Goal: Task Accomplishment & Management: Manage account settings

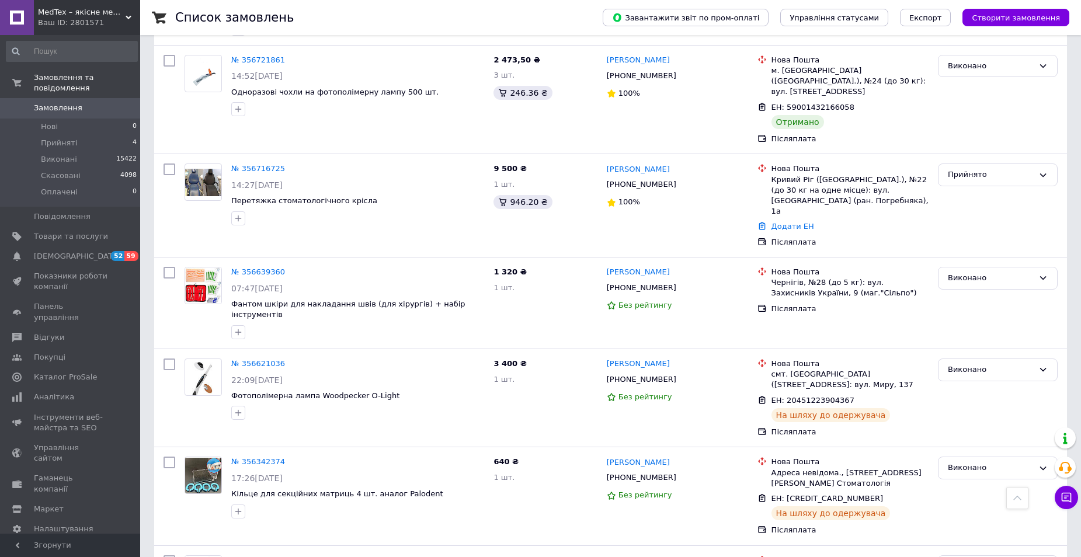
scroll to position [642, 0]
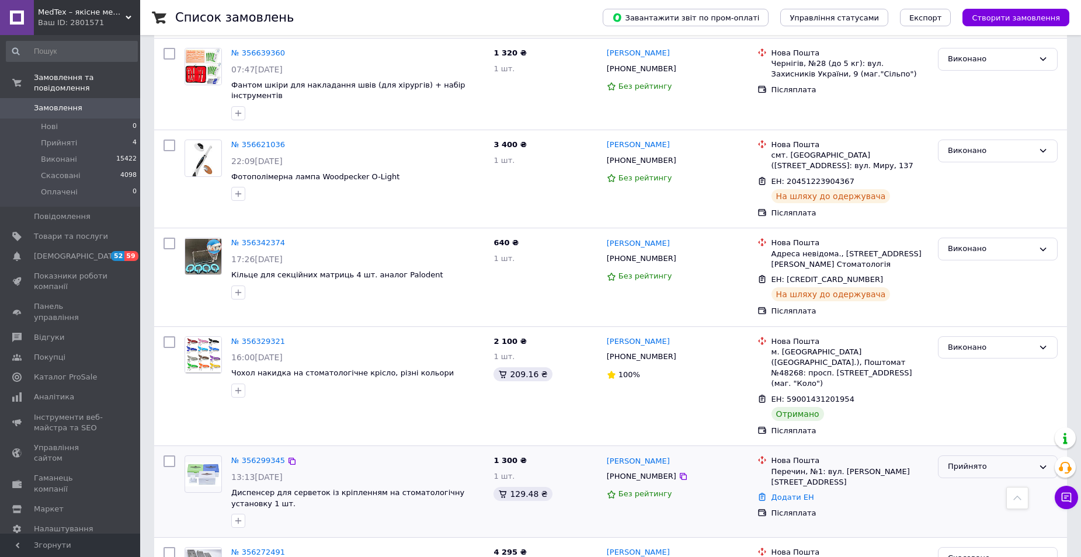
click at [1040, 462] on icon at bounding box center [1042, 466] width 9 height 9
click at [978, 502] on li "Скасовано" at bounding box center [997, 513] width 119 height 22
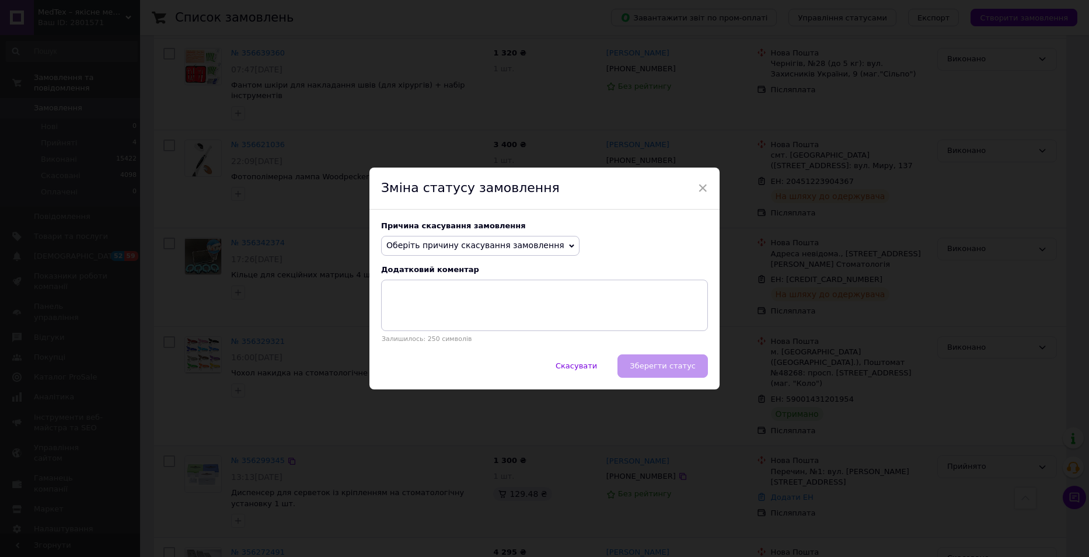
click at [569, 245] on icon at bounding box center [571, 246] width 5 height 4
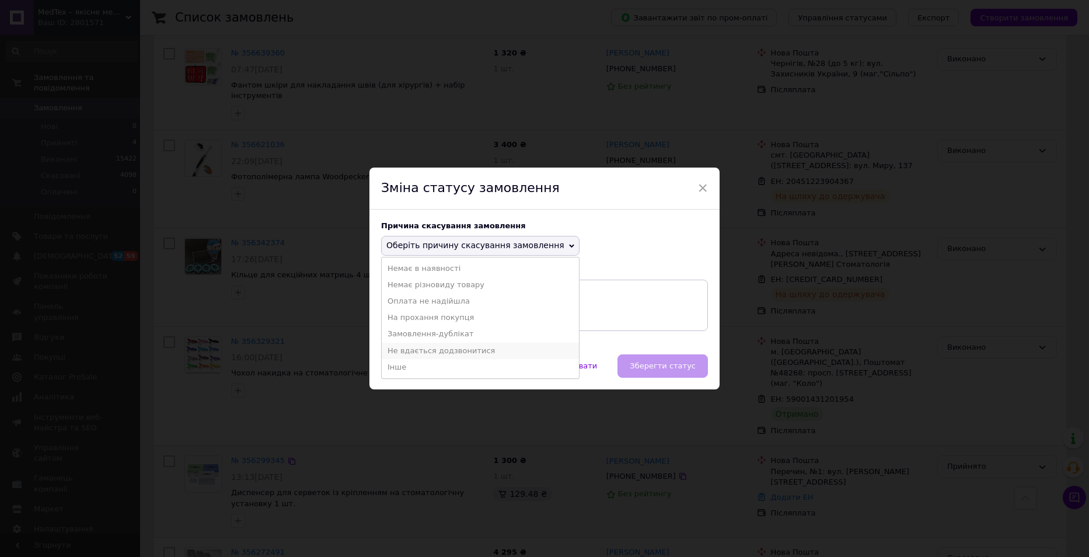
click at [467, 352] on li "Не вдається додзвонитися" at bounding box center [480, 351] width 197 height 16
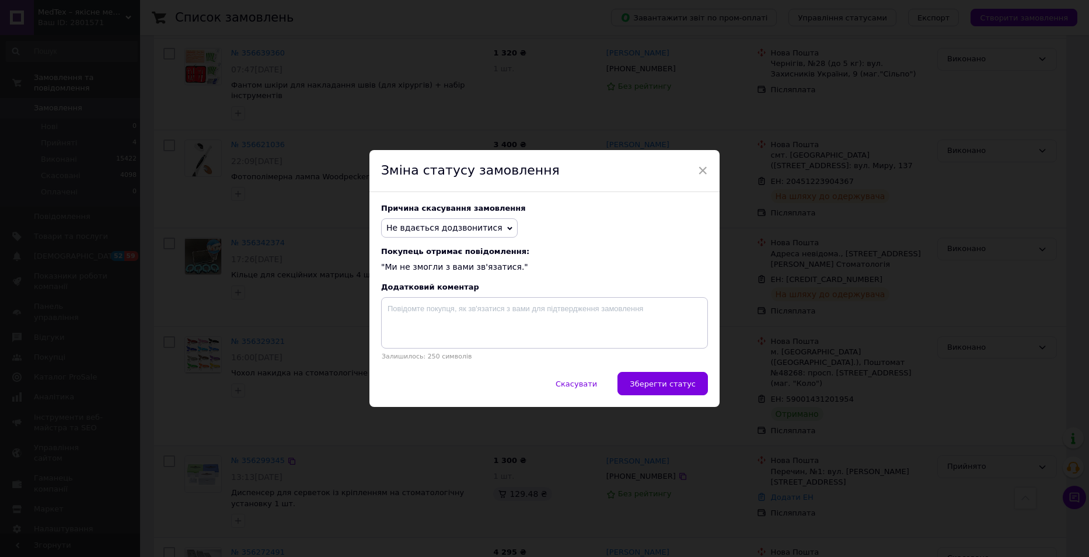
click at [507, 228] on icon at bounding box center [509, 229] width 5 height 4
click at [620, 270] on div "Покупець отримає повідомлення: "Ми не змогли з вами зв'язатися."" at bounding box center [544, 260] width 327 height 26
click at [669, 388] on span "Зберегти статус" at bounding box center [663, 383] width 66 height 9
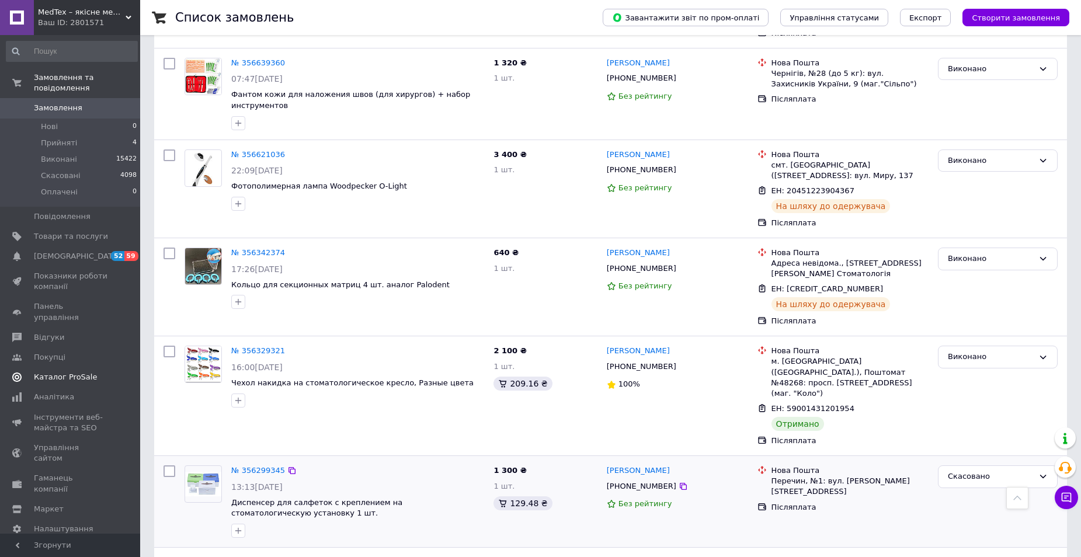
click at [58, 372] on span "Каталог ProSale" at bounding box center [65, 377] width 63 height 11
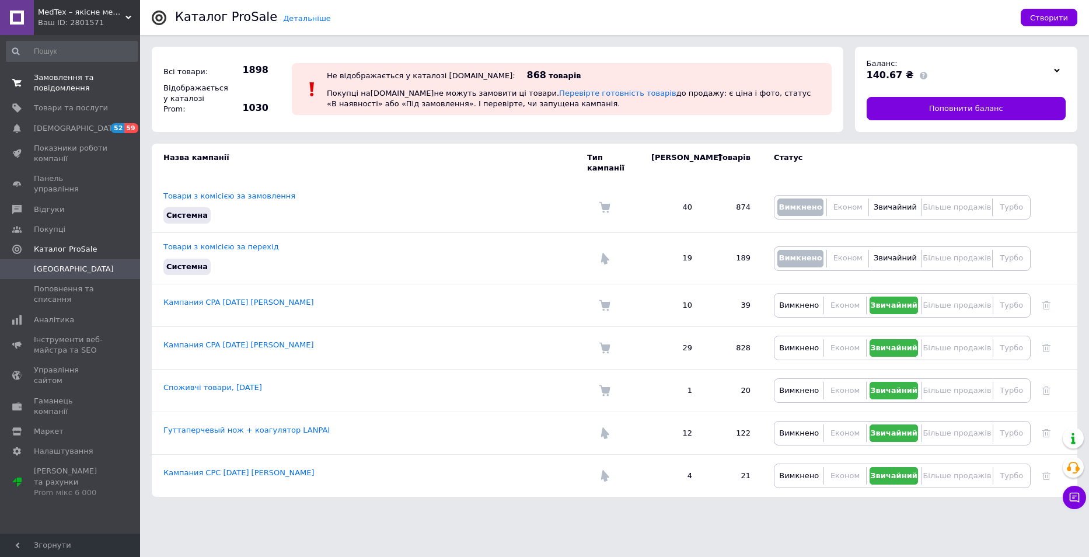
click at [51, 83] on span "Замовлення та повідомлення" at bounding box center [71, 82] width 74 height 21
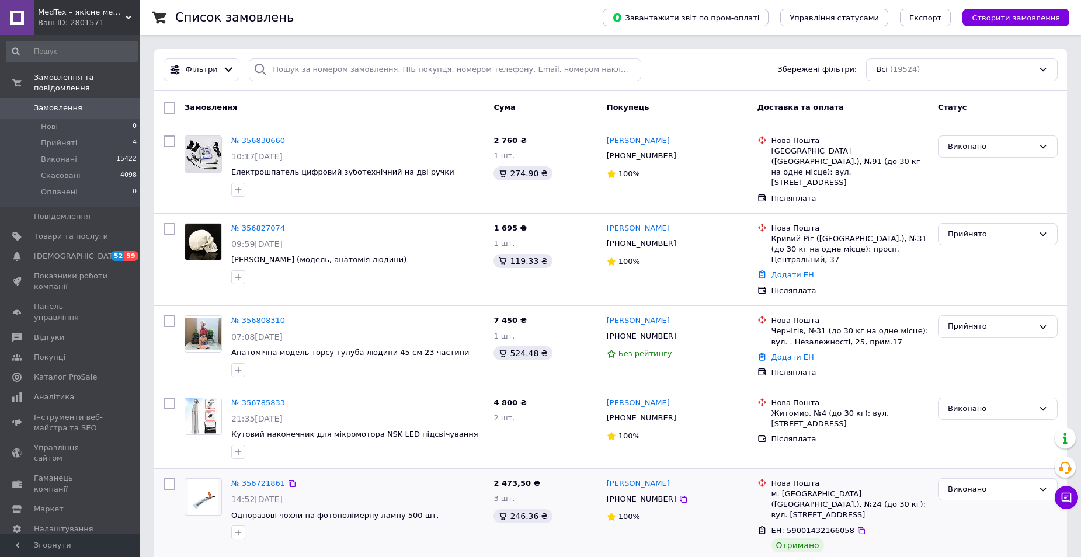
click at [389, 497] on div "14:52, 11.08.2025" at bounding box center [357, 499] width 253 height 12
click at [448, 306] on div "№ 356808310 07:08, 12.08.2025 Анатомічна модель торсу тулуба людини 45 см 23 ча…" at bounding box center [610, 346] width 912 height 81
